Goal: Task Accomplishment & Management: Manage account settings

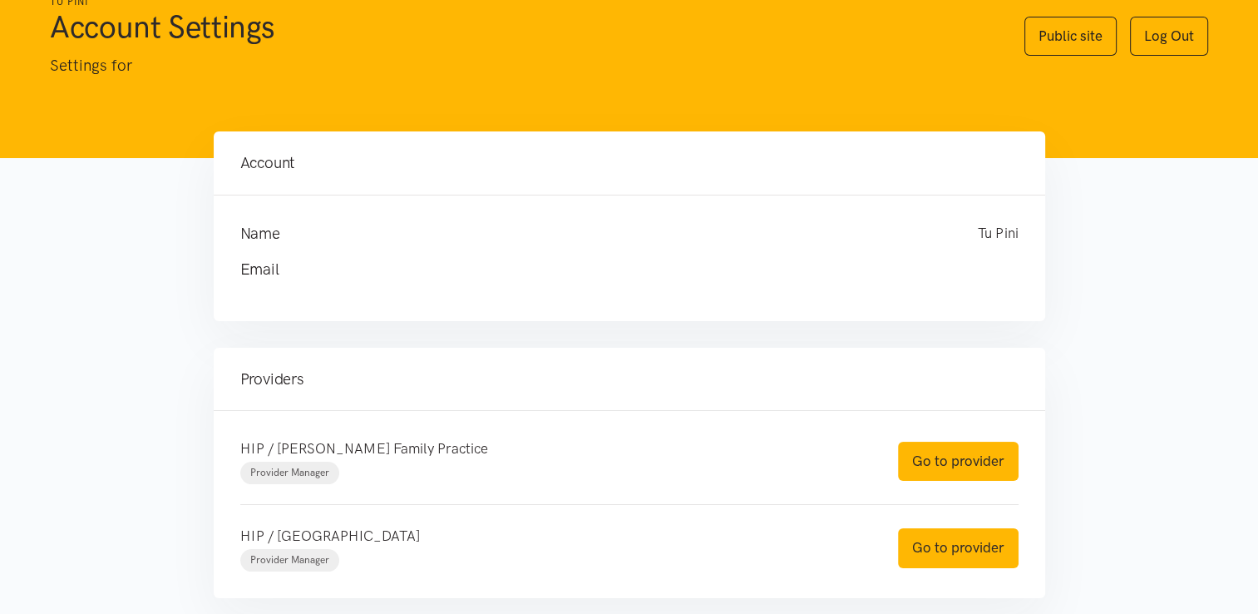
scroll to position [70, 0]
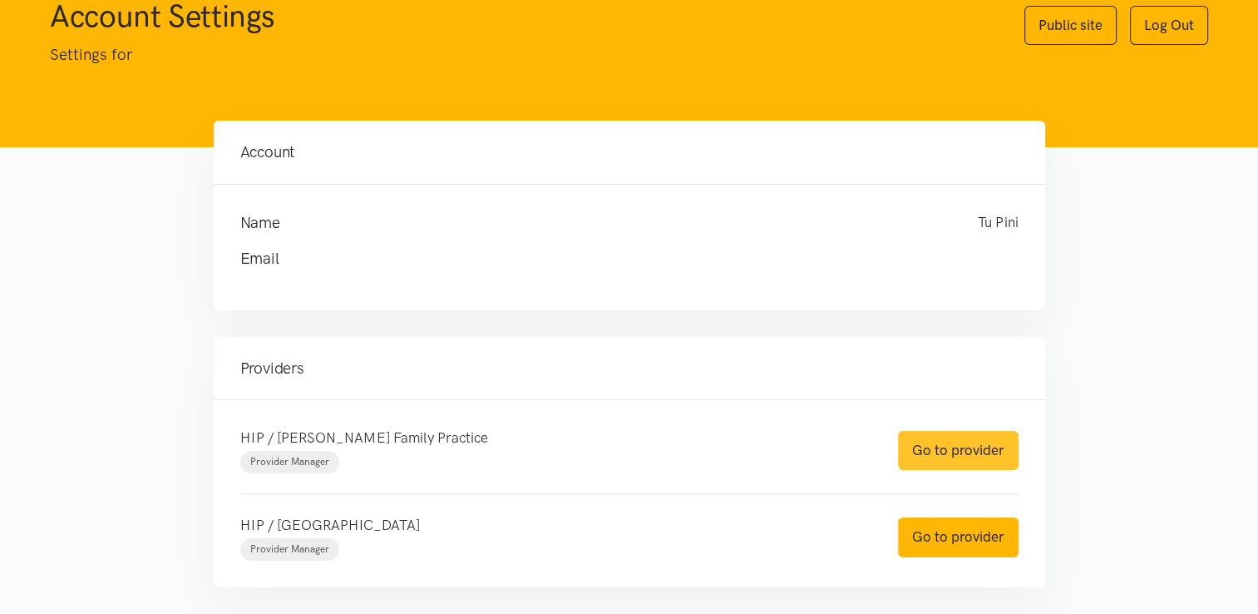
click at [925, 450] on link "Go to provider" at bounding box center [958, 450] width 121 height 39
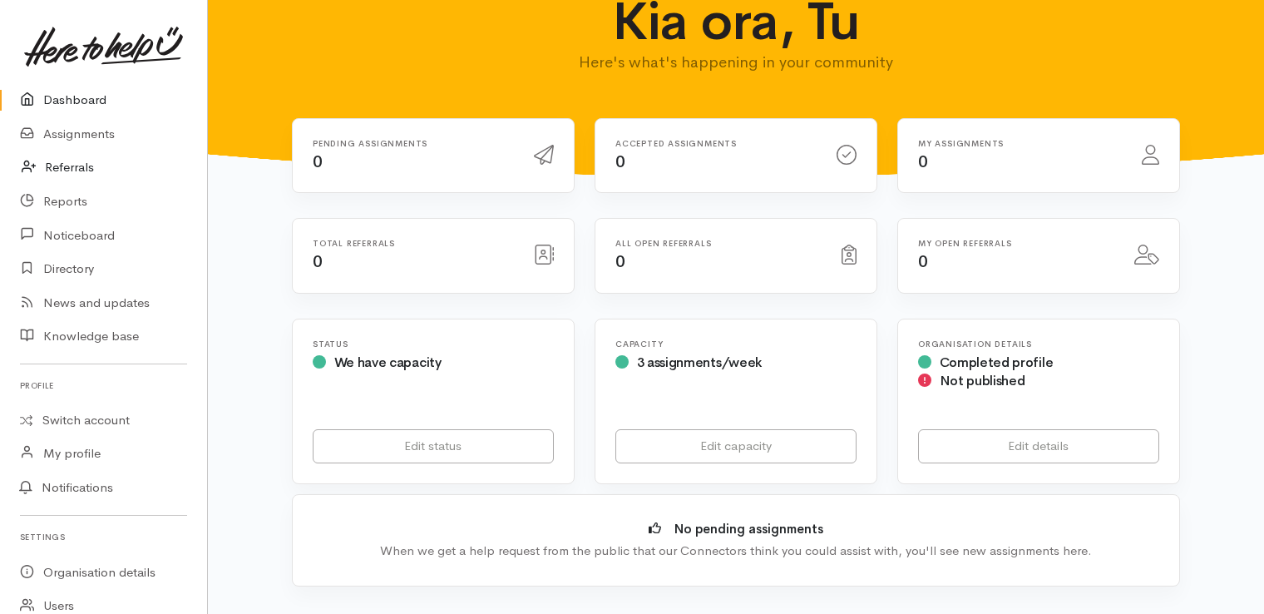
scroll to position [28, 0]
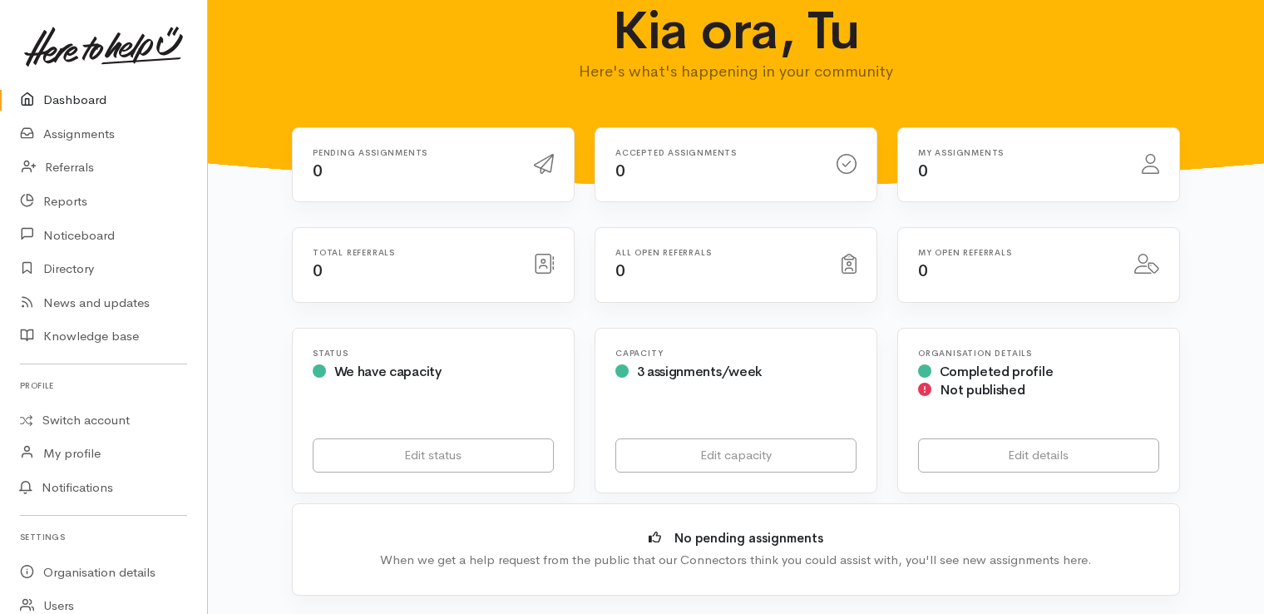
click at [80, 106] on link "Dashboard" at bounding box center [103, 100] width 207 height 34
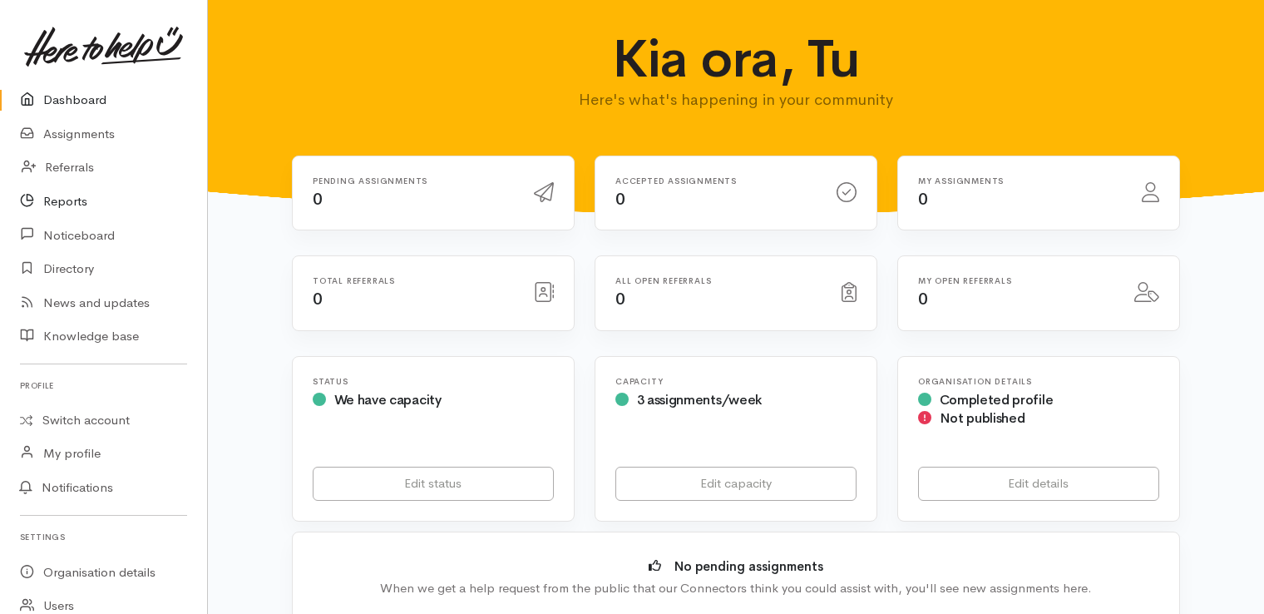
scroll to position [106, 0]
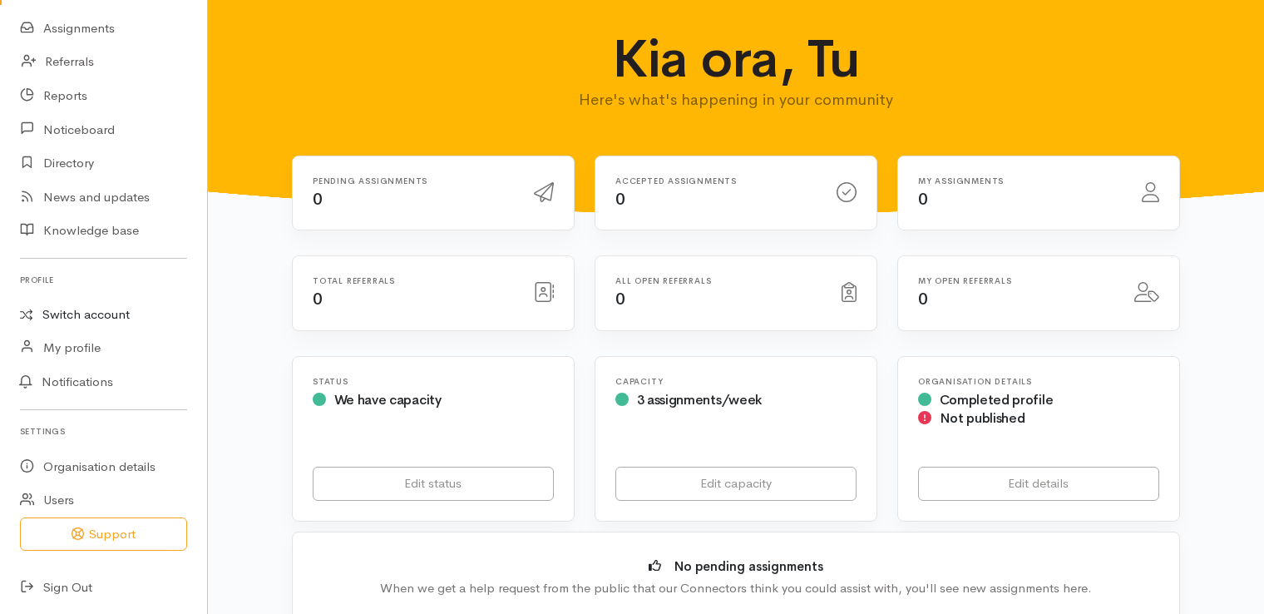
click at [92, 312] on link "Switch account" at bounding box center [103, 315] width 207 height 32
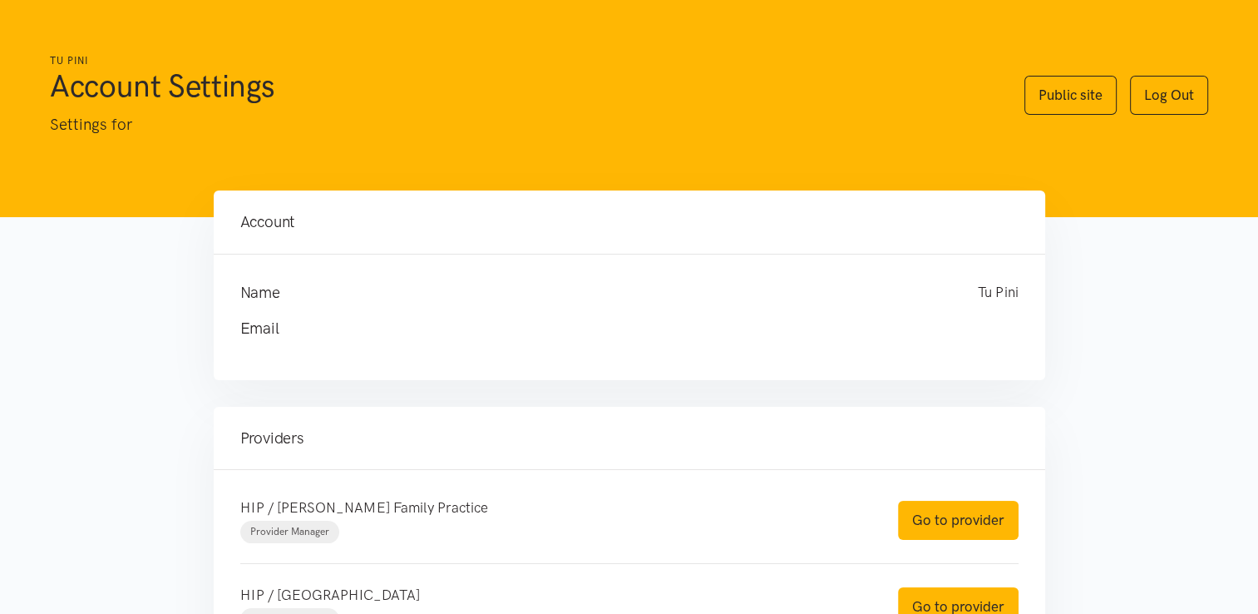
scroll to position [150, 0]
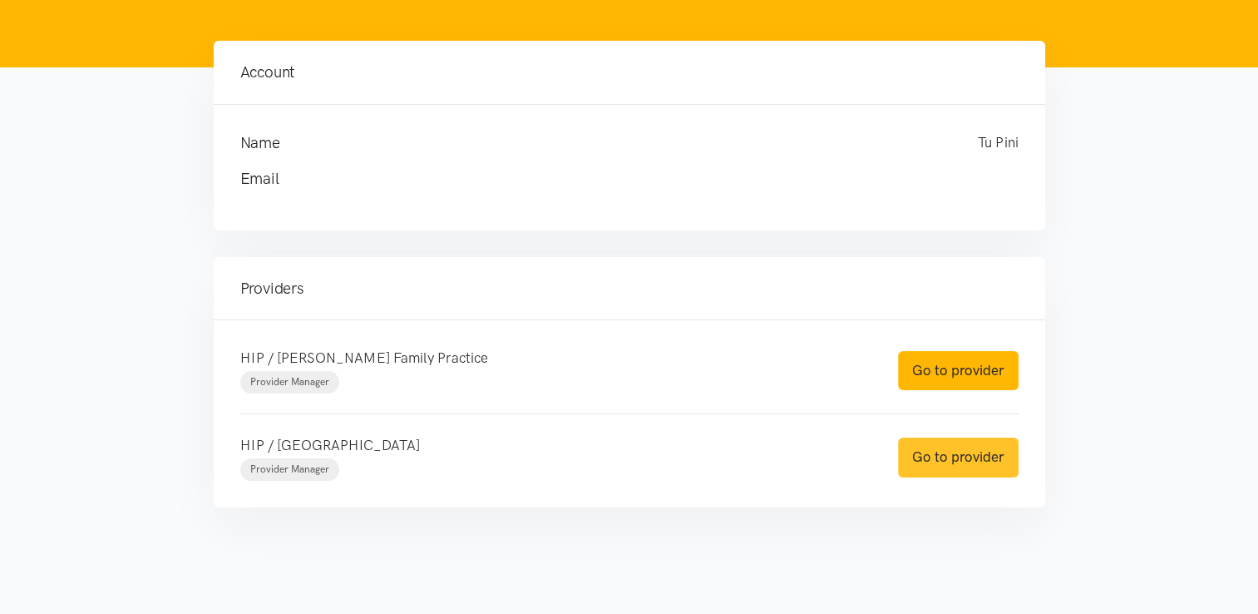
click at [925, 460] on link "Go to provider" at bounding box center [958, 456] width 121 height 39
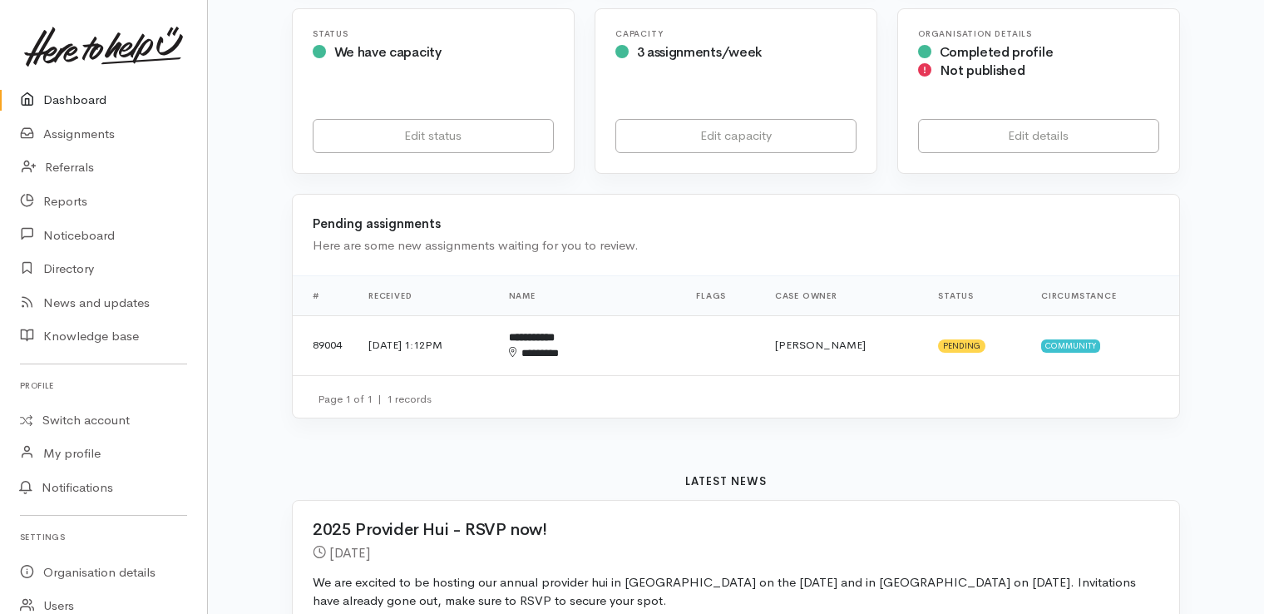
scroll to position [366, 0]
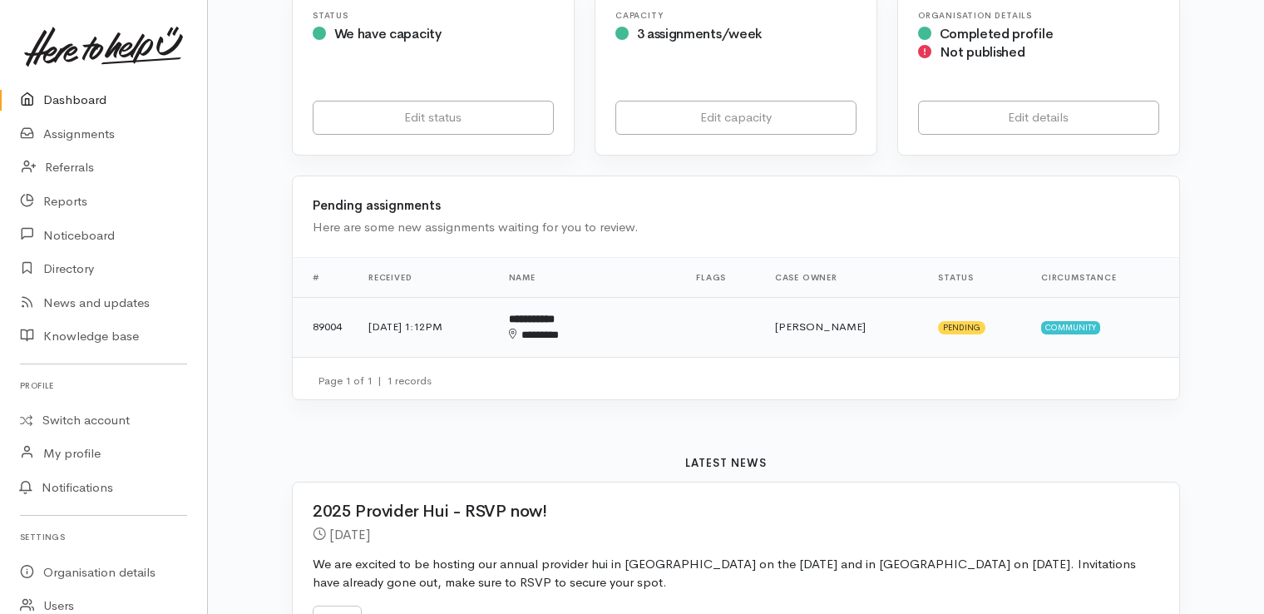
click at [555, 314] on b "**********" at bounding box center [532, 318] width 46 height 11
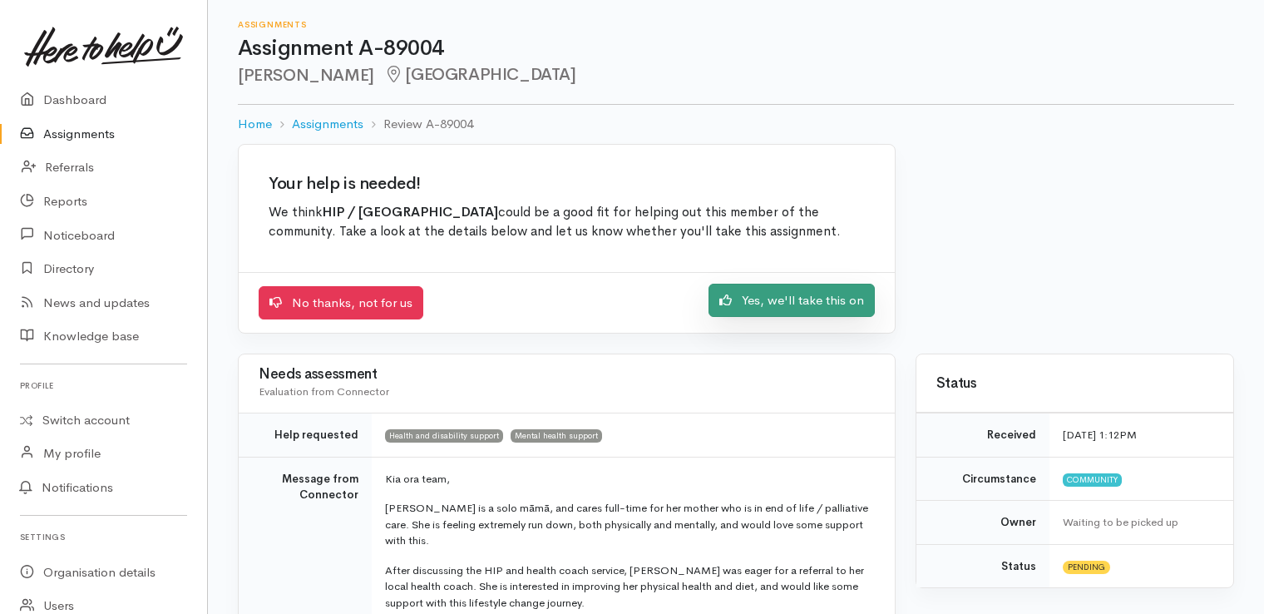
click at [823, 301] on link "Yes, we'll take this on" at bounding box center [791, 301] width 166 height 34
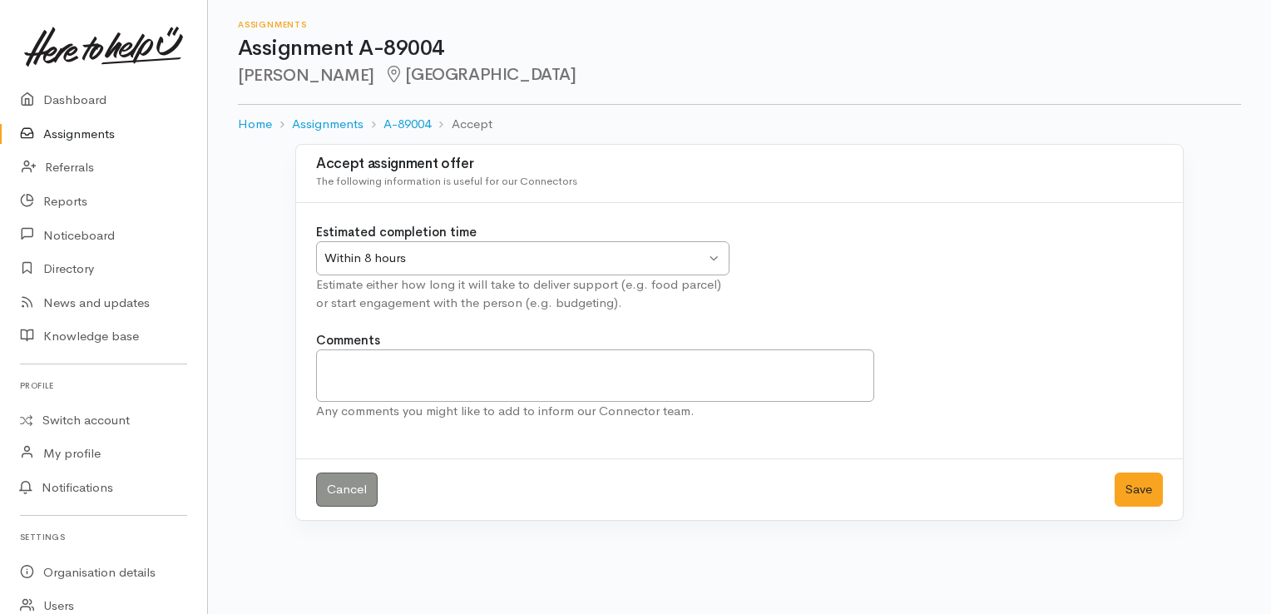
click at [720, 261] on div "Within 8 hours Within 8 hours" at bounding box center [522, 258] width 413 height 34
click at [777, 335] on div "Comments Any comments you might like to add to inform our Connector team." at bounding box center [595, 376] width 578 height 90
click at [745, 381] on textarea "Comments" at bounding box center [595, 375] width 558 height 52
click at [1128, 492] on button "Save" at bounding box center [1138, 489] width 48 height 34
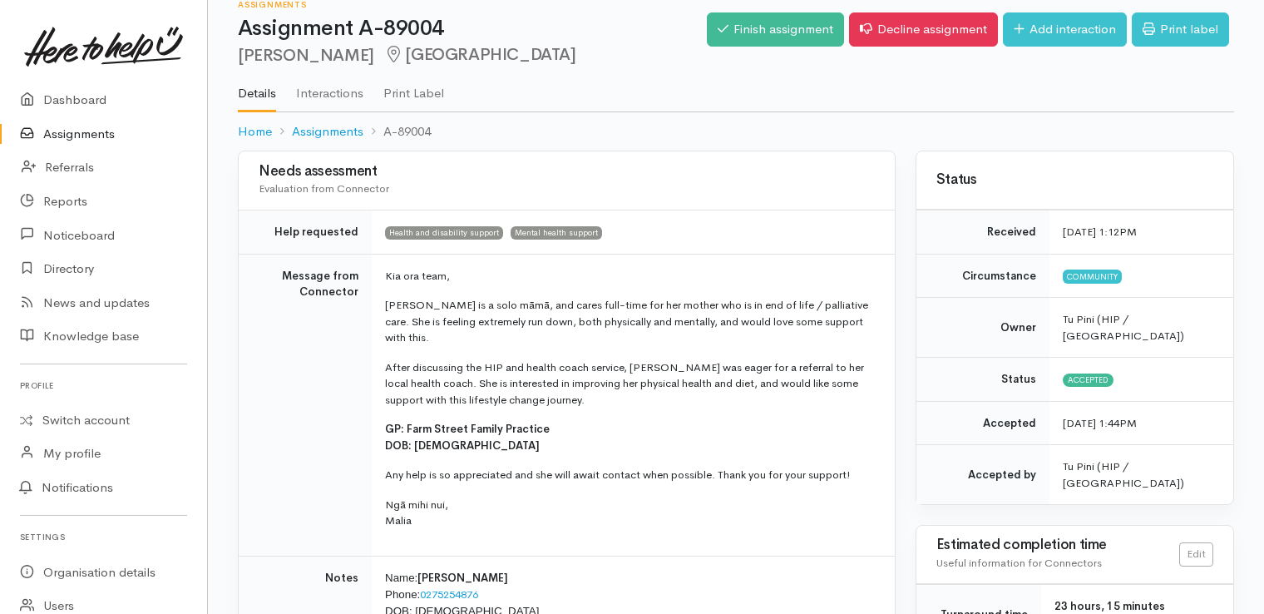
scroll to position [19, 0]
